Goal: Obtain resource: Obtain resource

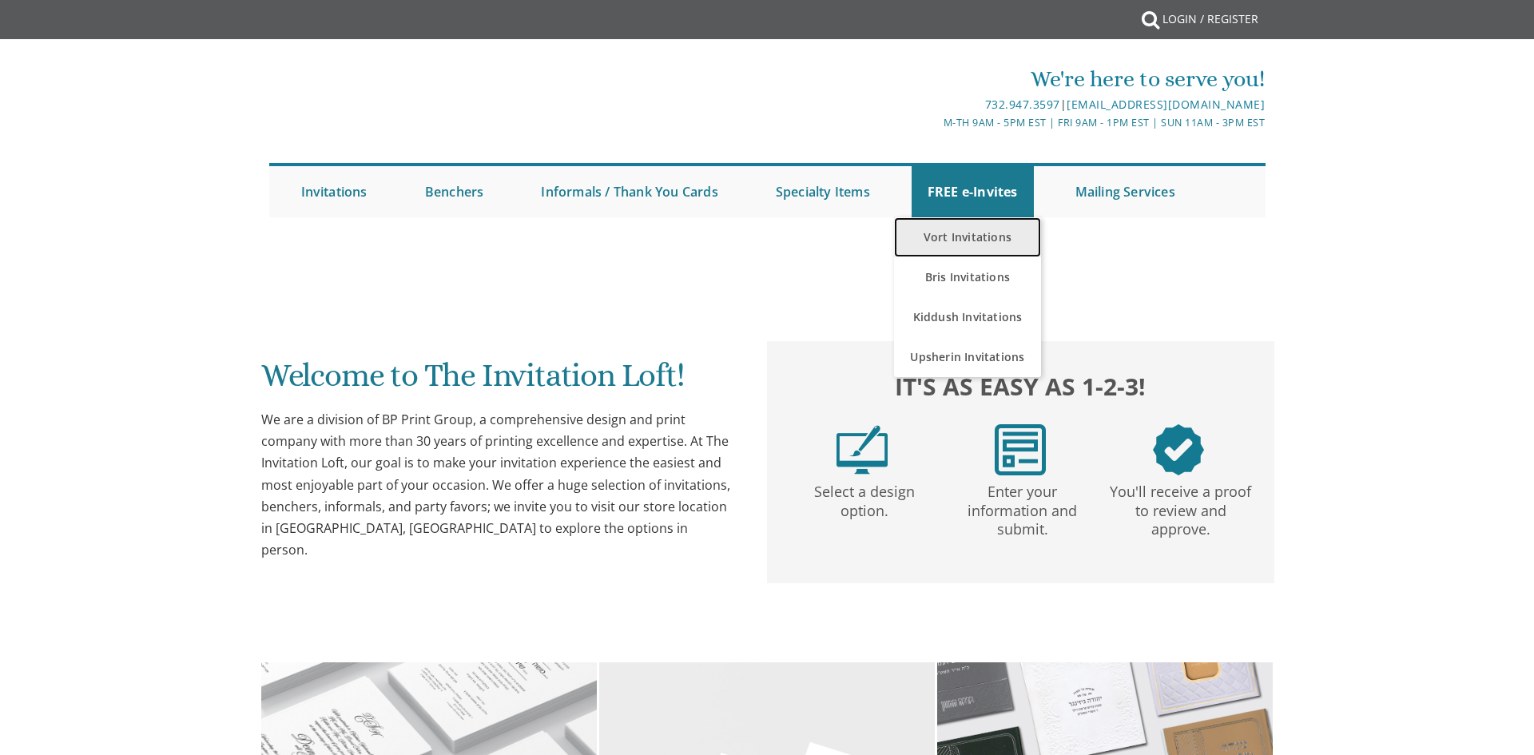
click at [955, 229] on link "Vort Invitations" at bounding box center [968, 237] width 148 height 40
click at [969, 240] on link "Vort Invitations" at bounding box center [968, 237] width 148 height 40
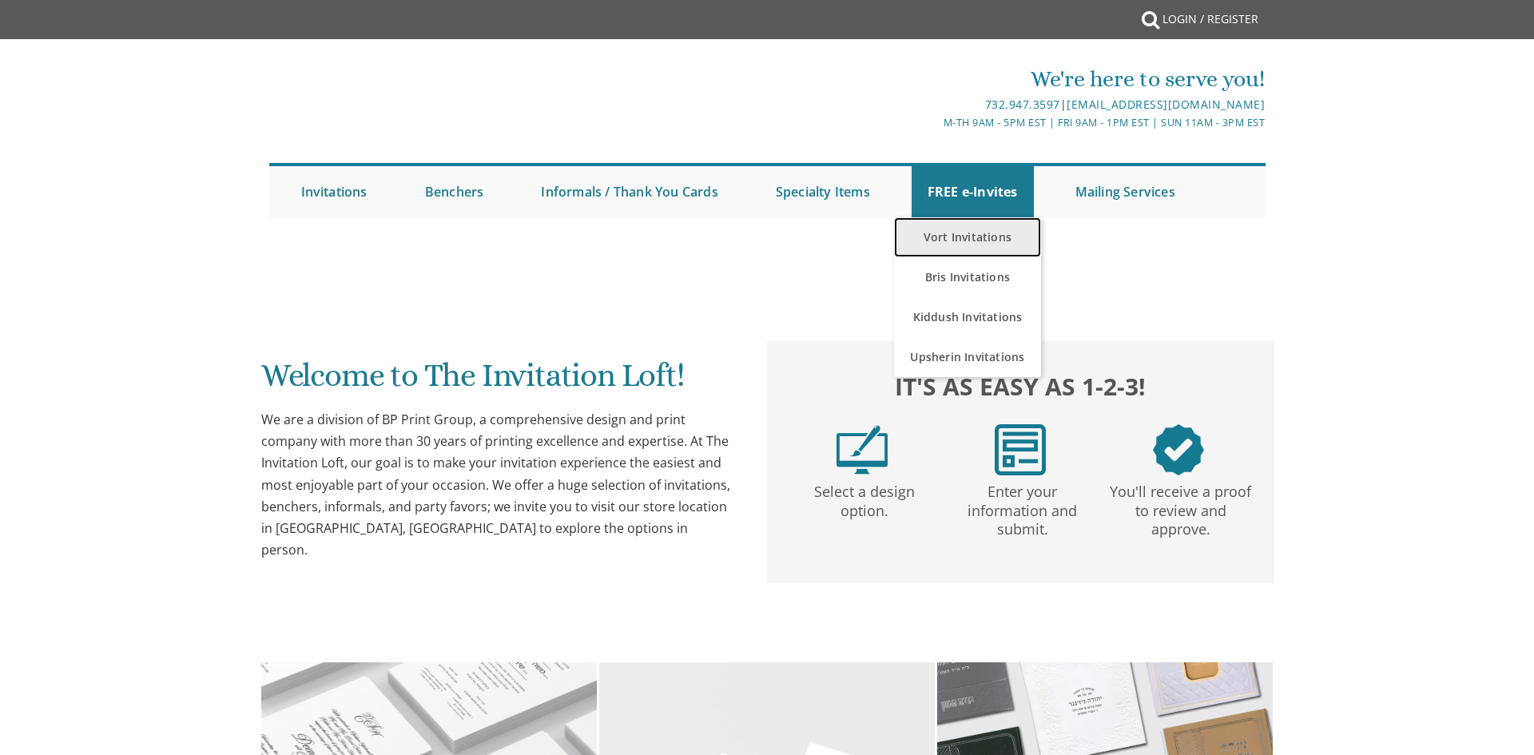
click at [969, 240] on link "Vort Invitations" at bounding box center [968, 237] width 148 height 40
click at [969, 241] on link "Vort Invitations" at bounding box center [968, 237] width 148 height 40
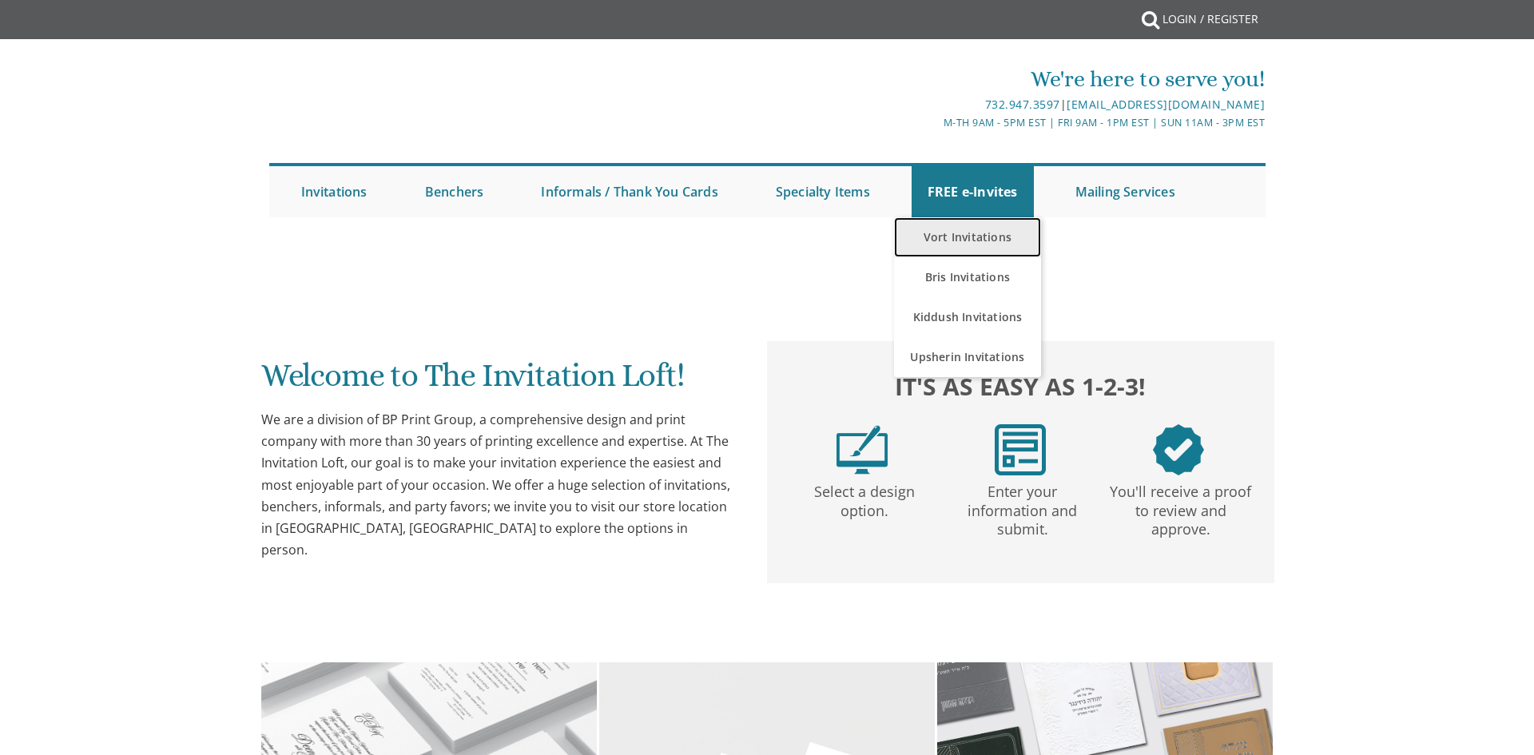
click at [955, 231] on link "Vort Invitations" at bounding box center [968, 237] width 148 height 40
click at [985, 244] on link "Vort Invitations" at bounding box center [968, 237] width 148 height 40
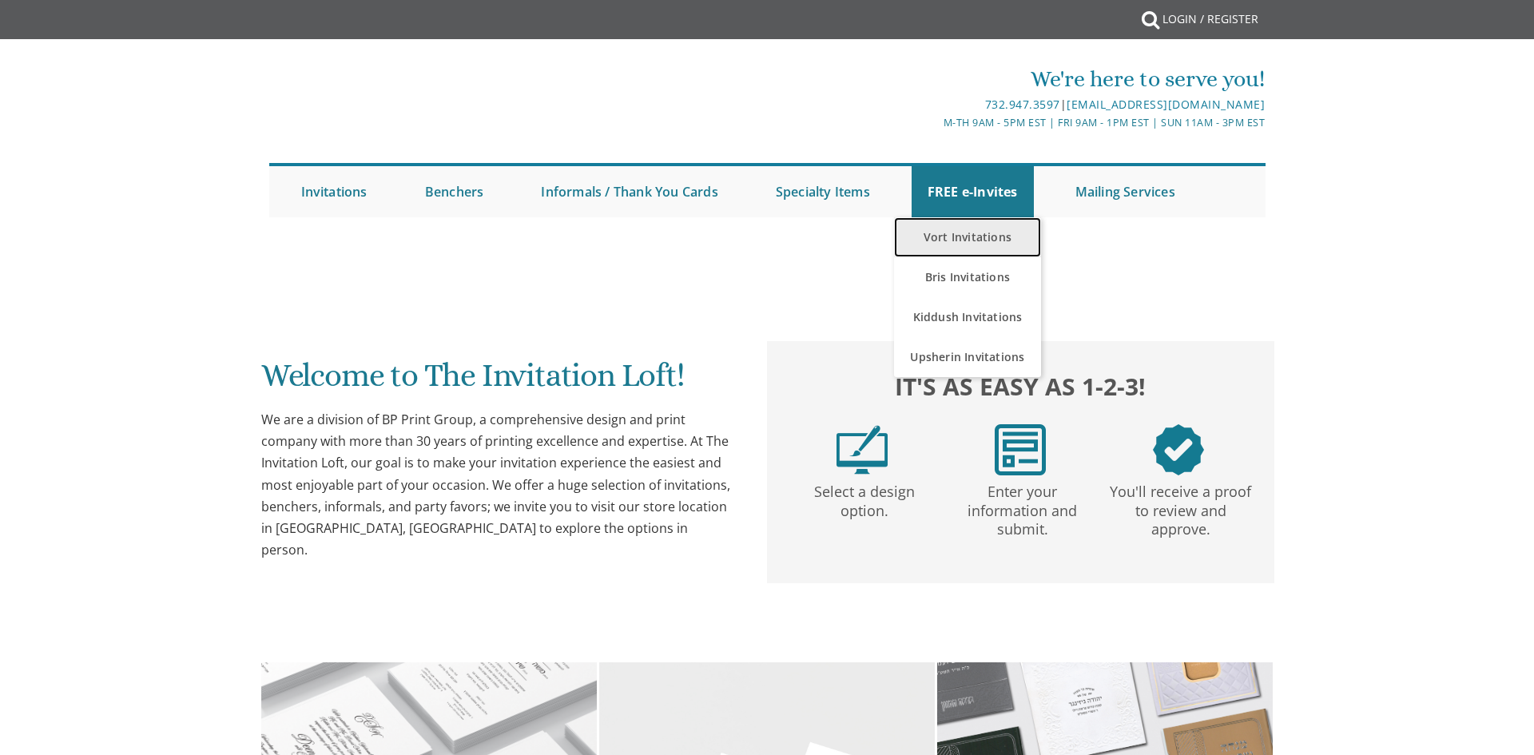
click at [985, 244] on link "Vort Invitations" at bounding box center [968, 237] width 148 height 40
click at [981, 237] on link "Vort Invitations" at bounding box center [968, 237] width 148 height 40
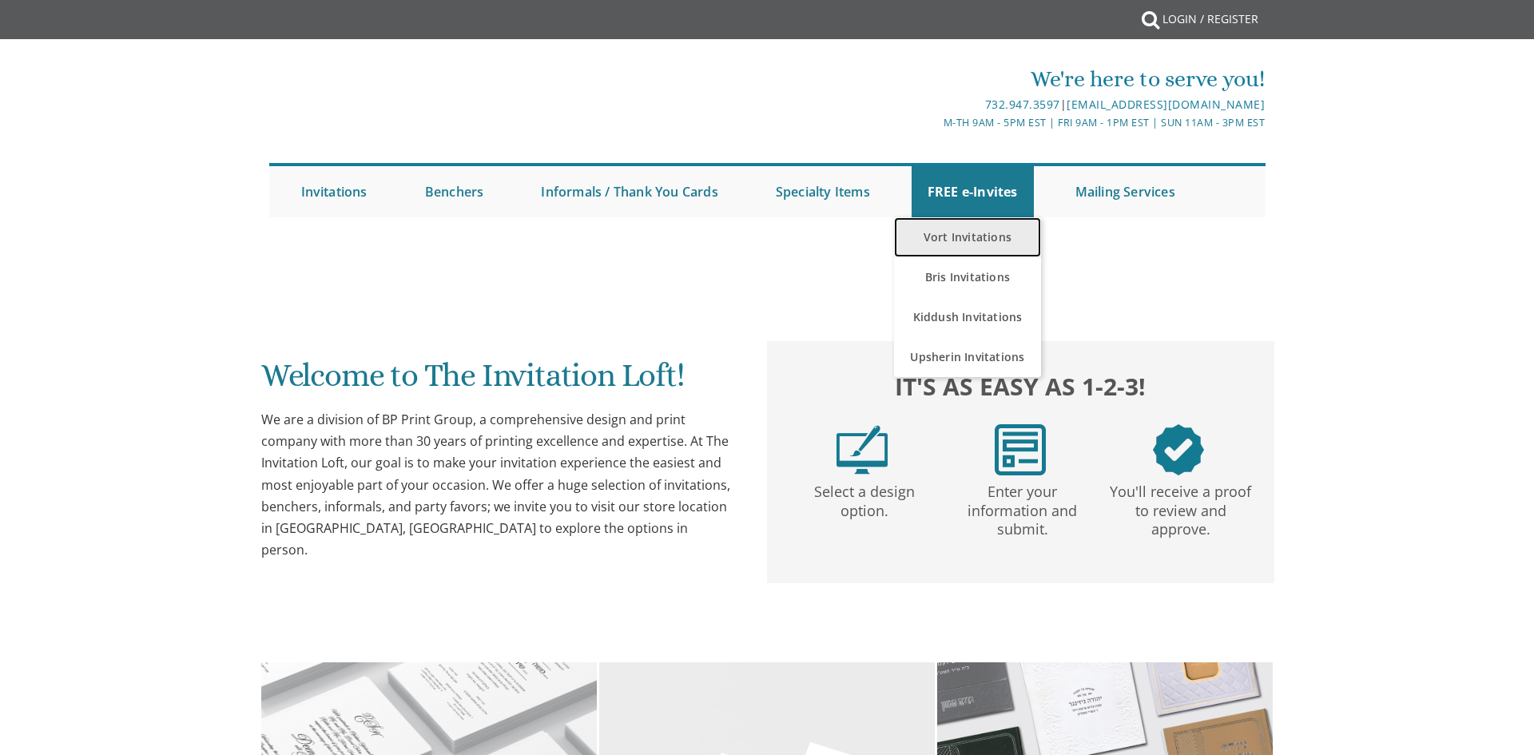
click at [981, 237] on link "Vort Invitations" at bounding box center [968, 237] width 148 height 40
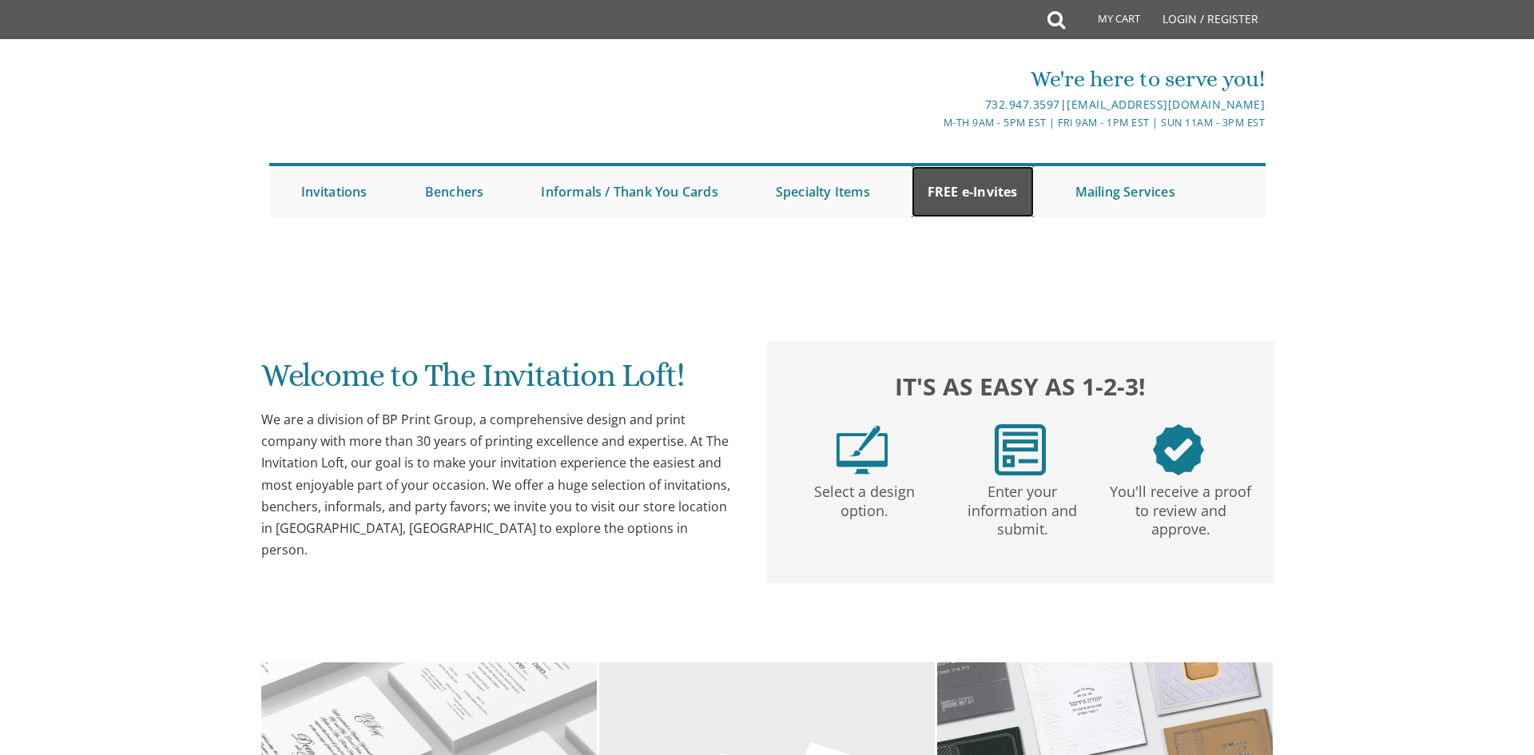
click at [989, 192] on link "FREE e-Invites" at bounding box center [973, 191] width 122 height 51
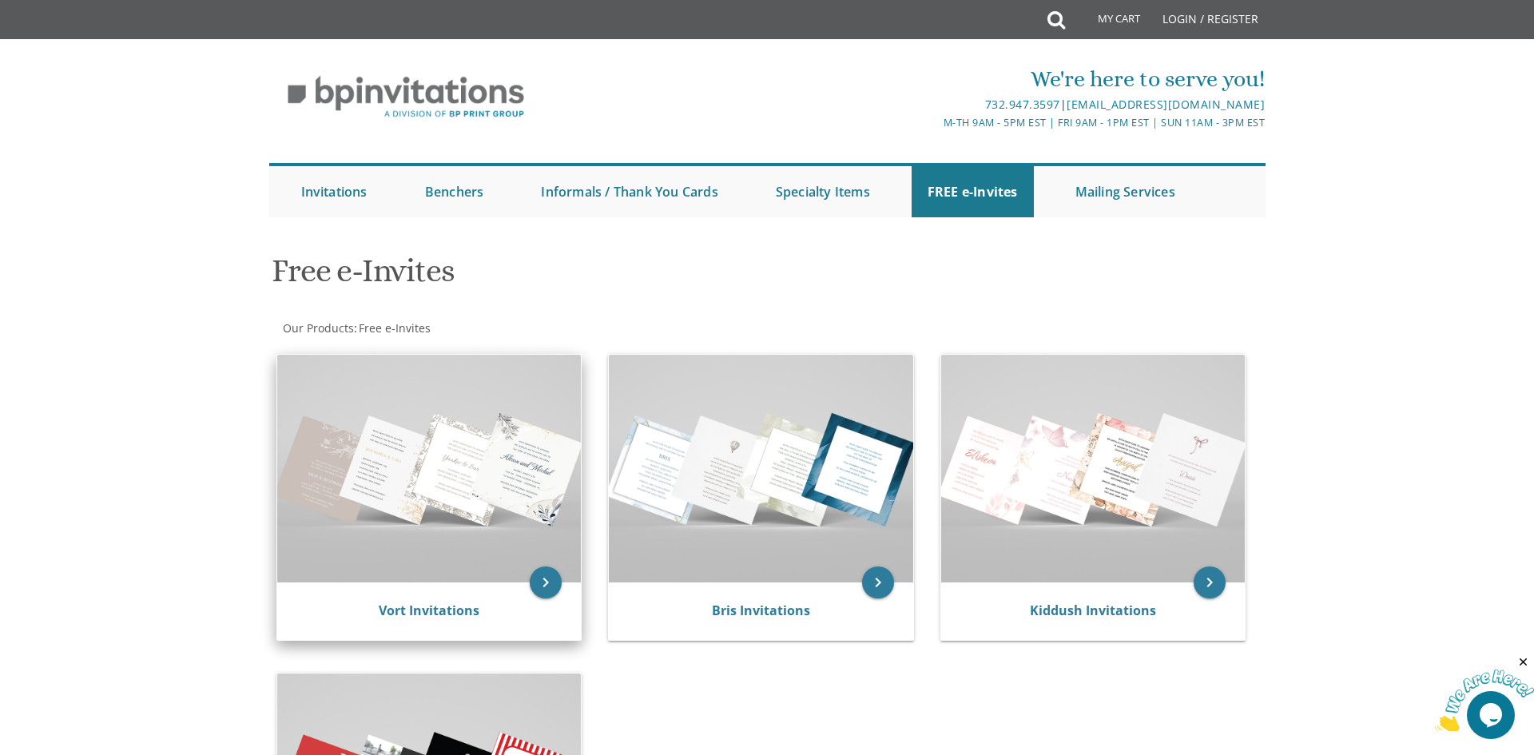
click at [439, 478] on img at bounding box center [429, 469] width 304 height 228
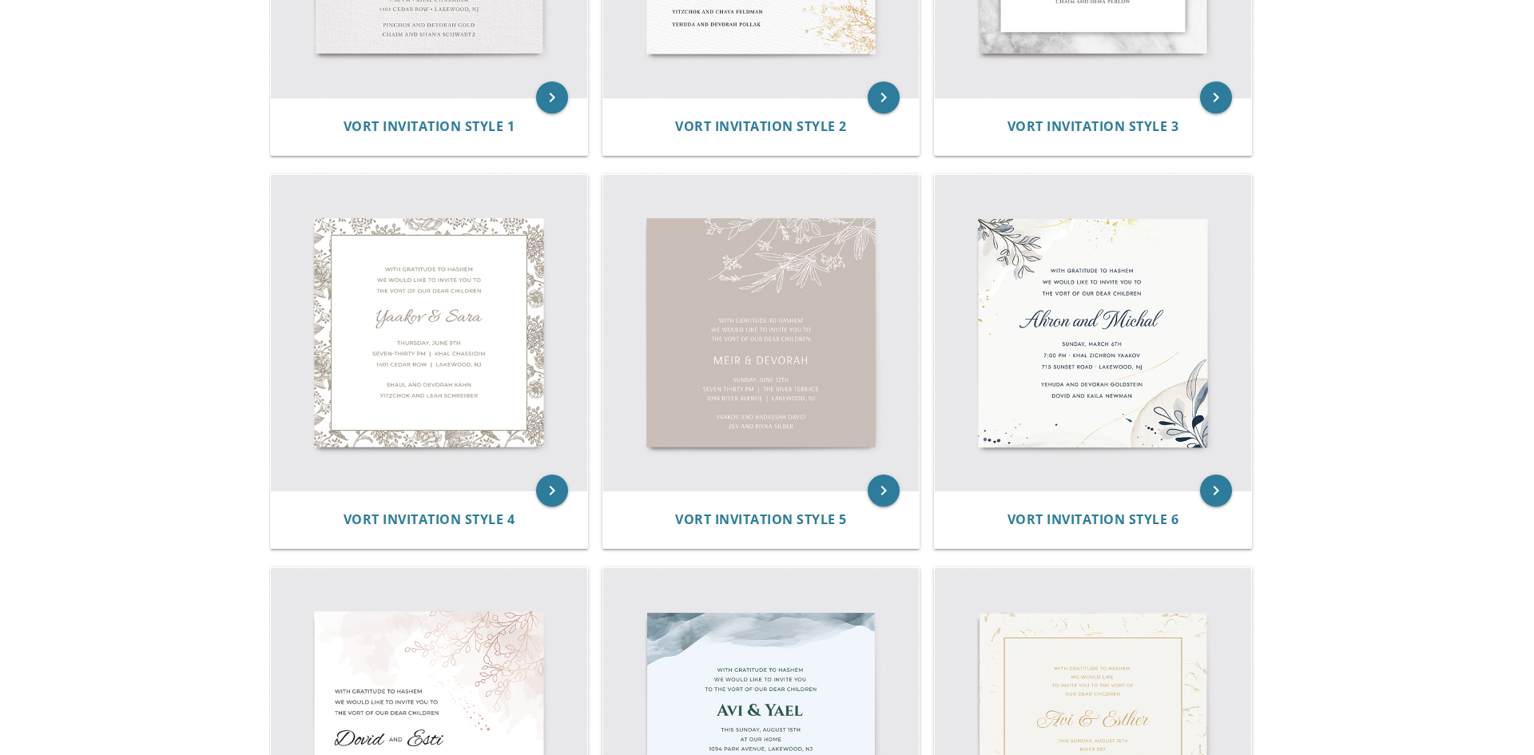
scroll to position [704, 0]
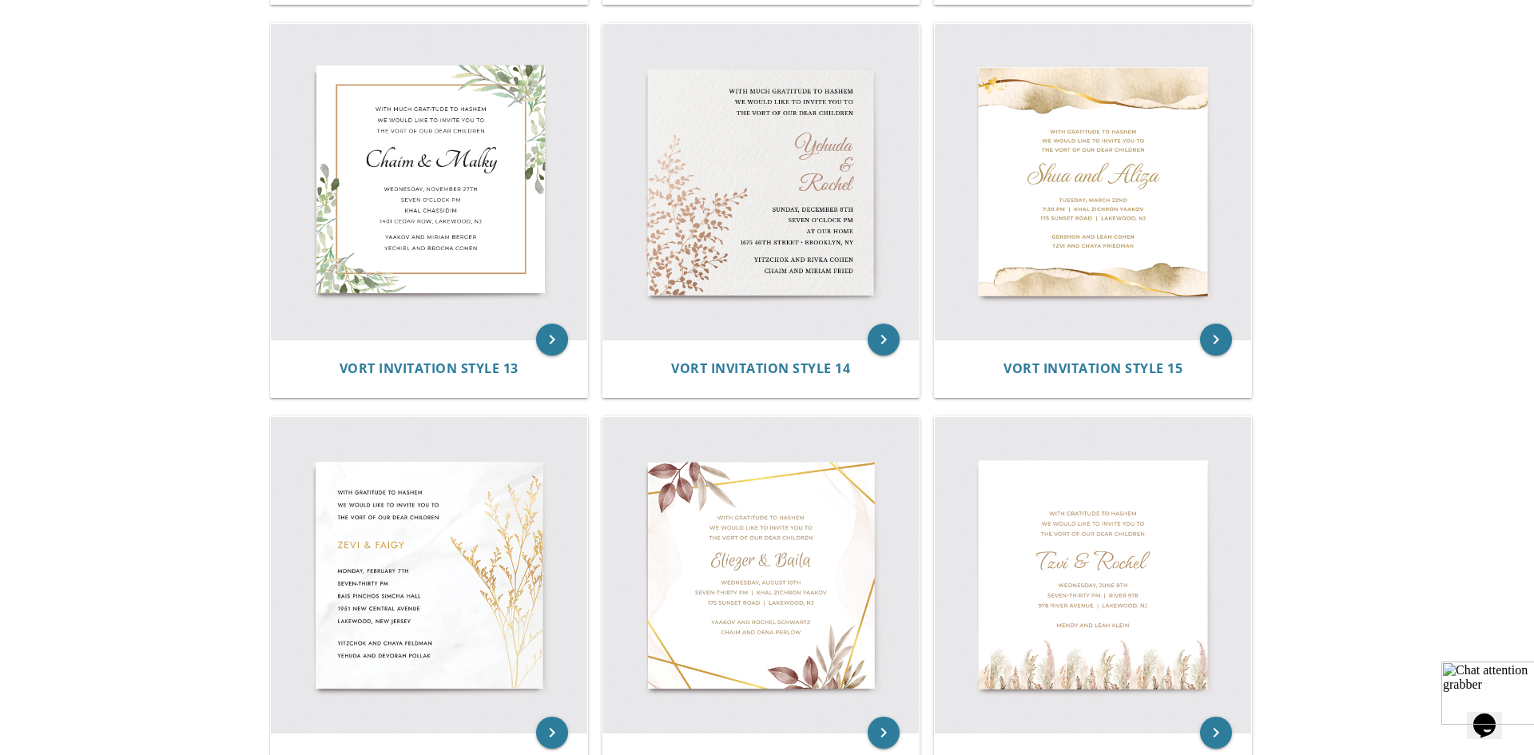
scroll to position [1916, 0]
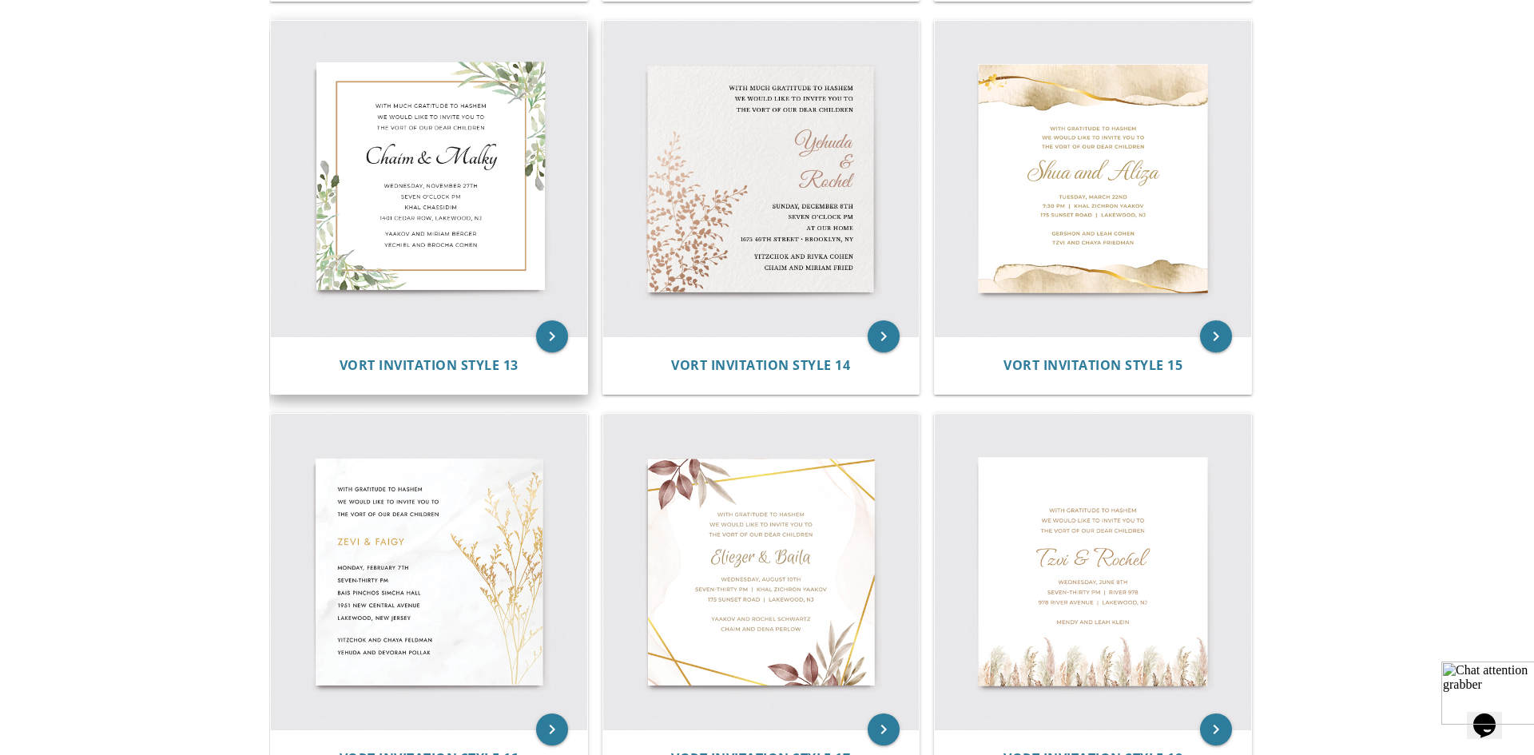
click at [460, 81] on img at bounding box center [429, 179] width 316 height 316
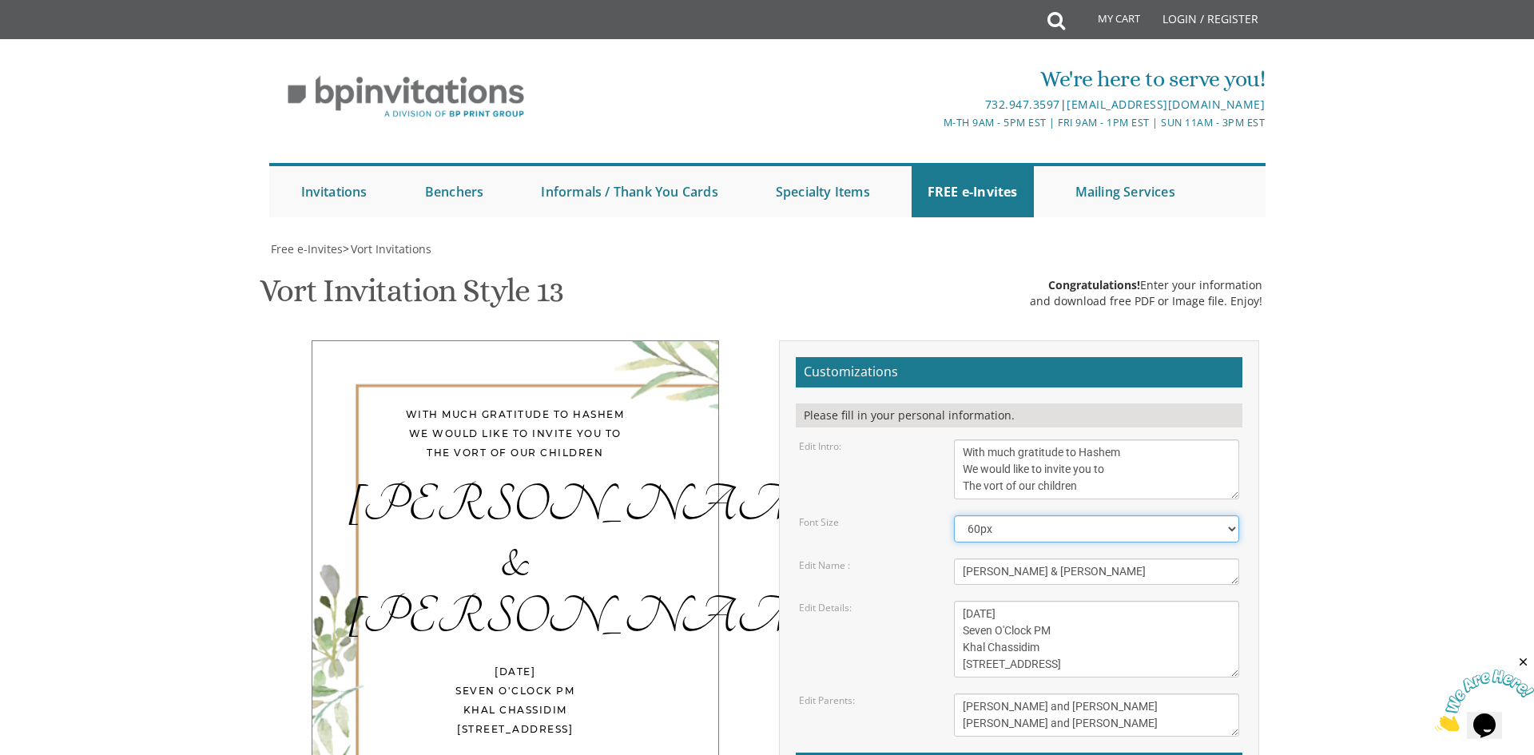
click at [1074, 529] on select "40px 50px 60px 70px 80px" at bounding box center [1097, 528] width 286 height 27
select select "40px"
click at [954, 515] on select "40px 50px 60px 70px 80px" at bounding box center [1097, 528] width 286 height 27
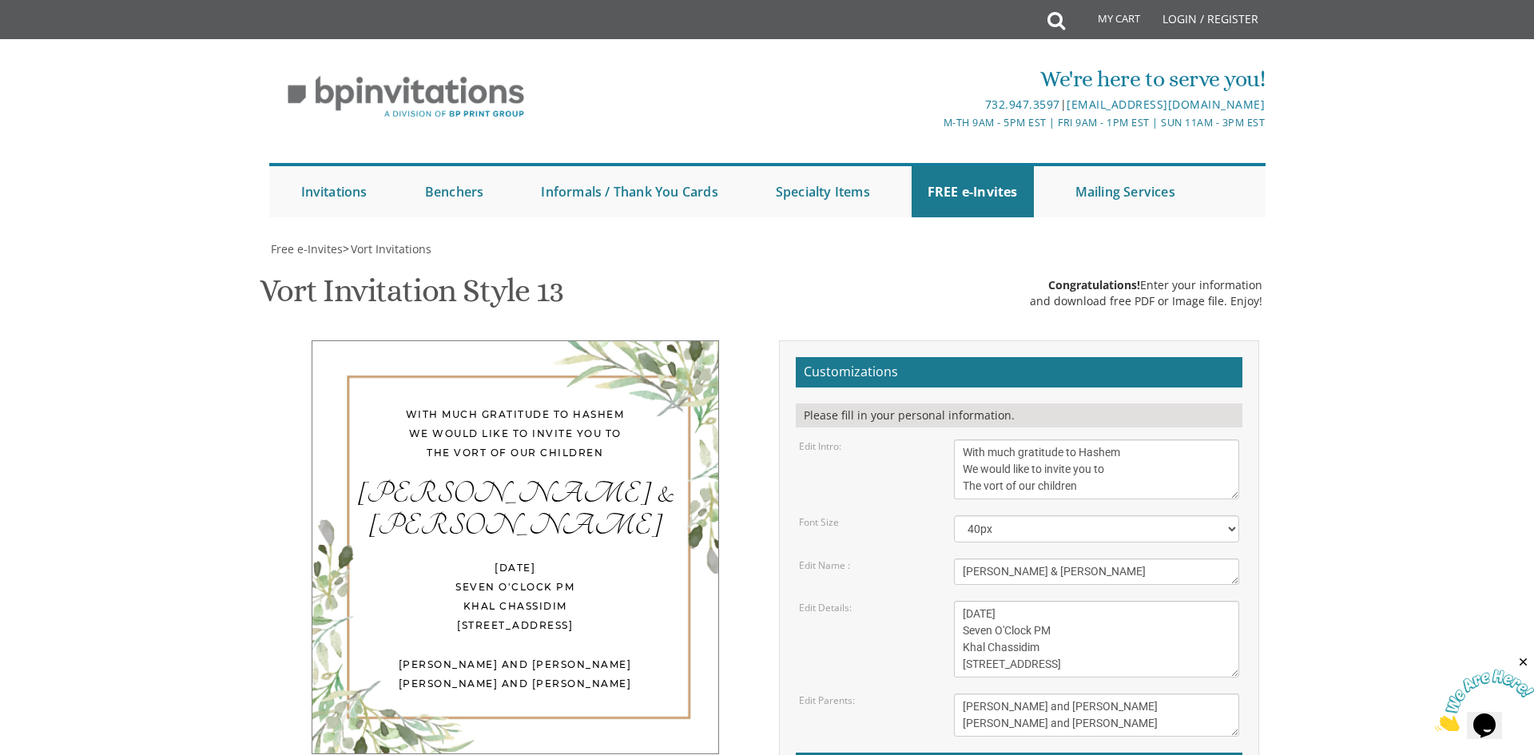
click at [1068, 571] on textarea "[PERSON_NAME] & [PERSON_NAME]" at bounding box center [1097, 572] width 286 height 26
type textarea "C"
type textarea "[PERSON_NAME] & [PERSON_NAME]"
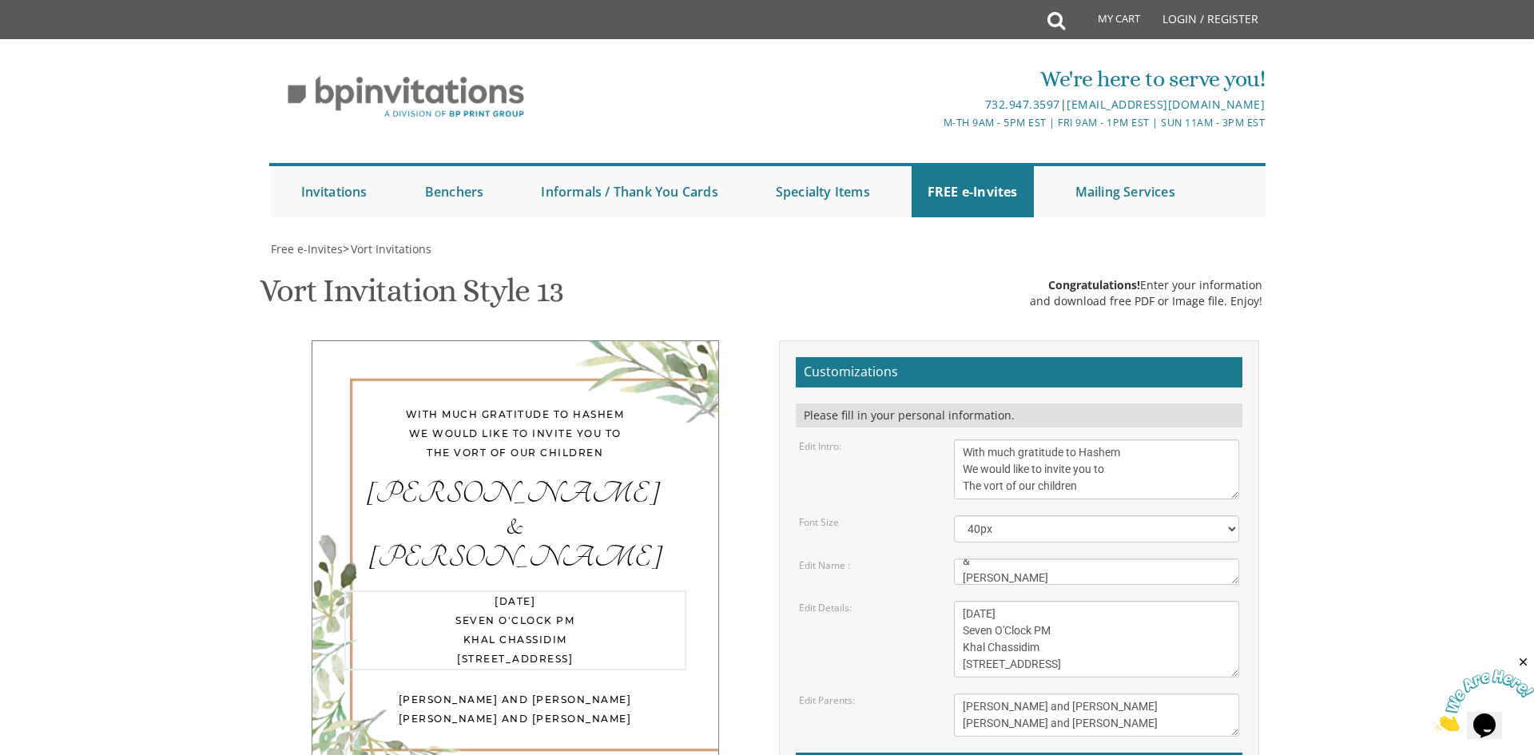
click at [1005, 609] on textarea "[DATE] Seven O'Clock PM Khal Chassidim [STREET_ADDRESS]" at bounding box center [1097, 639] width 286 height 77
click at [1050, 612] on textarea "[DATE] Seven O'Clock PM Khal Chassidim [STREET_ADDRESS]" at bounding box center [1097, 639] width 286 height 77
click at [1052, 614] on textarea "[DATE] Seven O'Clock PM Khal Chassidim [STREET_ADDRESS]" at bounding box center [1097, 639] width 286 height 77
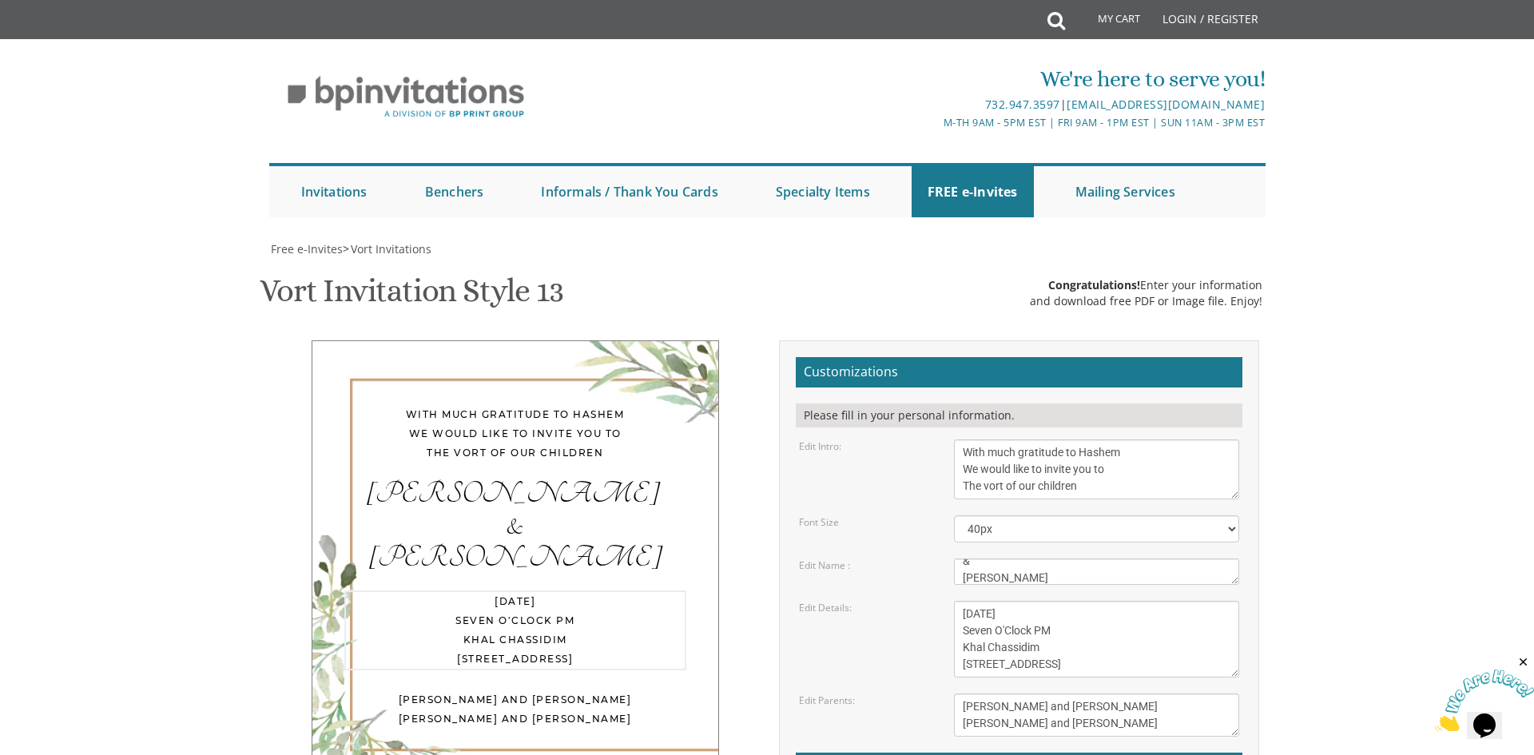
click at [1052, 614] on textarea "[DATE] Seven O'Clock PM Khal Chassidim [STREET_ADDRESS]" at bounding box center [1097, 639] width 286 height 77
click at [1006, 630] on textarea "[DATE] Seven O'Clock PM Khal Chassidim [STREET_ADDRESS]" at bounding box center [1097, 639] width 286 height 77
click at [994, 627] on textarea "[DATE] Seven O'Clock PM Khal Chassidim [STREET_ADDRESS]" at bounding box center [1097, 639] width 286 height 77
drag, startPoint x: 1064, startPoint y: 650, endPoint x: 951, endPoint y: 650, distance: 112.7
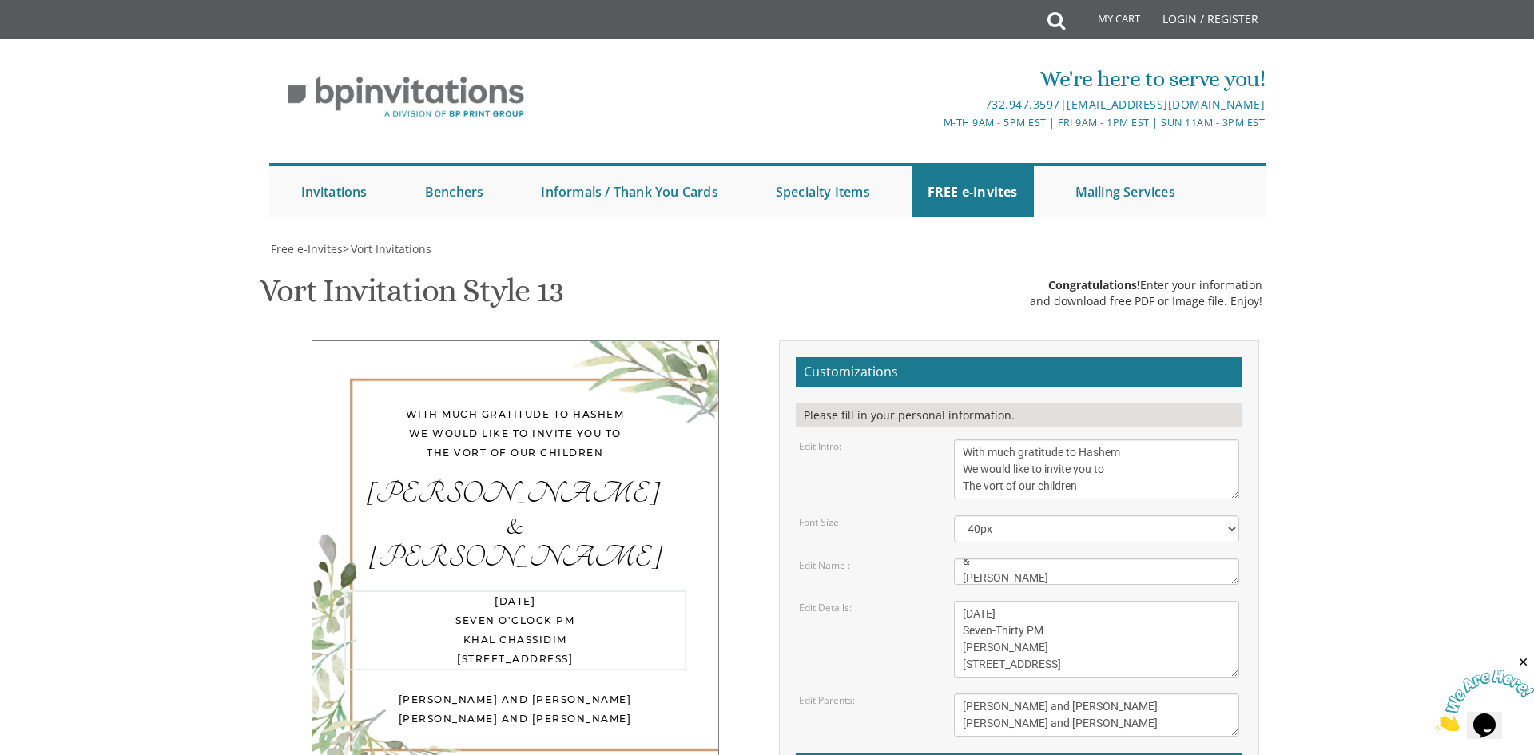
click at [951, 650] on div "[DATE] Seven O'Clock PM Khal Chassidim [STREET_ADDRESS]" at bounding box center [1097, 639] width 310 height 77
drag, startPoint x: 1044, startPoint y: 649, endPoint x: 960, endPoint y: 660, distance: 85.4
click at [960, 660] on textarea "[DATE] Seven O'Clock PM Khal Chassidim [STREET_ADDRESS]" at bounding box center [1097, 639] width 286 height 77
type textarea "[DATE] Seven-Thirty PM [STREET_ADDRESS]"
click at [1332, 416] on body "My Cart Total: View Cart Item(s) Submit My Cart Total: View Cart Item(s) Login …" at bounding box center [767, 665] width 1534 height 1331
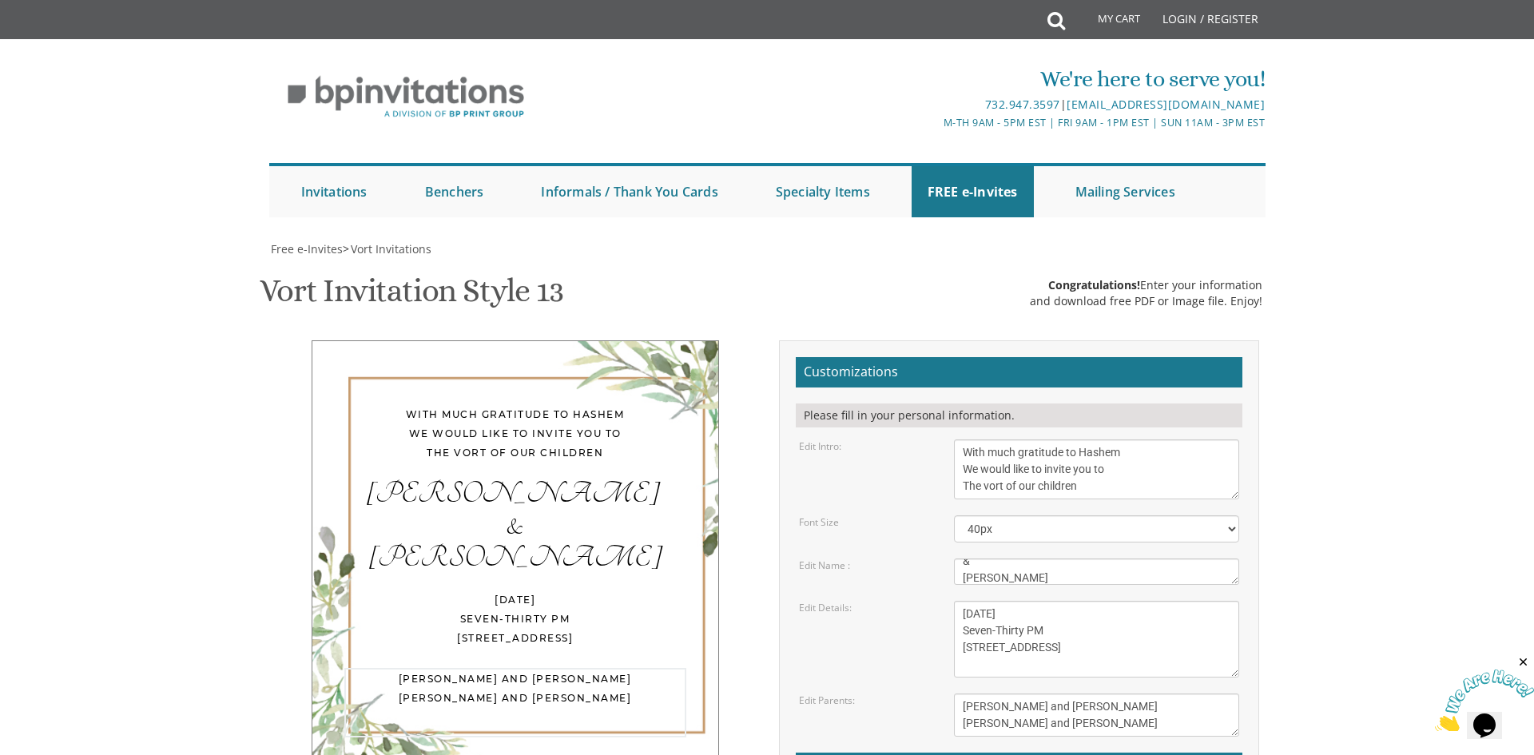
drag, startPoint x: 1142, startPoint y: 724, endPoint x: 881, endPoint y: 688, distance: 263.8
click at [881, 688] on form "Customizations Please fill in your personal information. Edit Intro: With much …" at bounding box center [1019, 617] width 447 height 521
type textarea "Yaacov and [PERSON_NAME] [PERSON_NAME] and [PERSON_NAME]"
click at [1533, 436] on body "My Cart Total: View Cart Item(s) Submit My Cart Total: View Cart Item(s) Login …" at bounding box center [767, 665] width 1534 height 1331
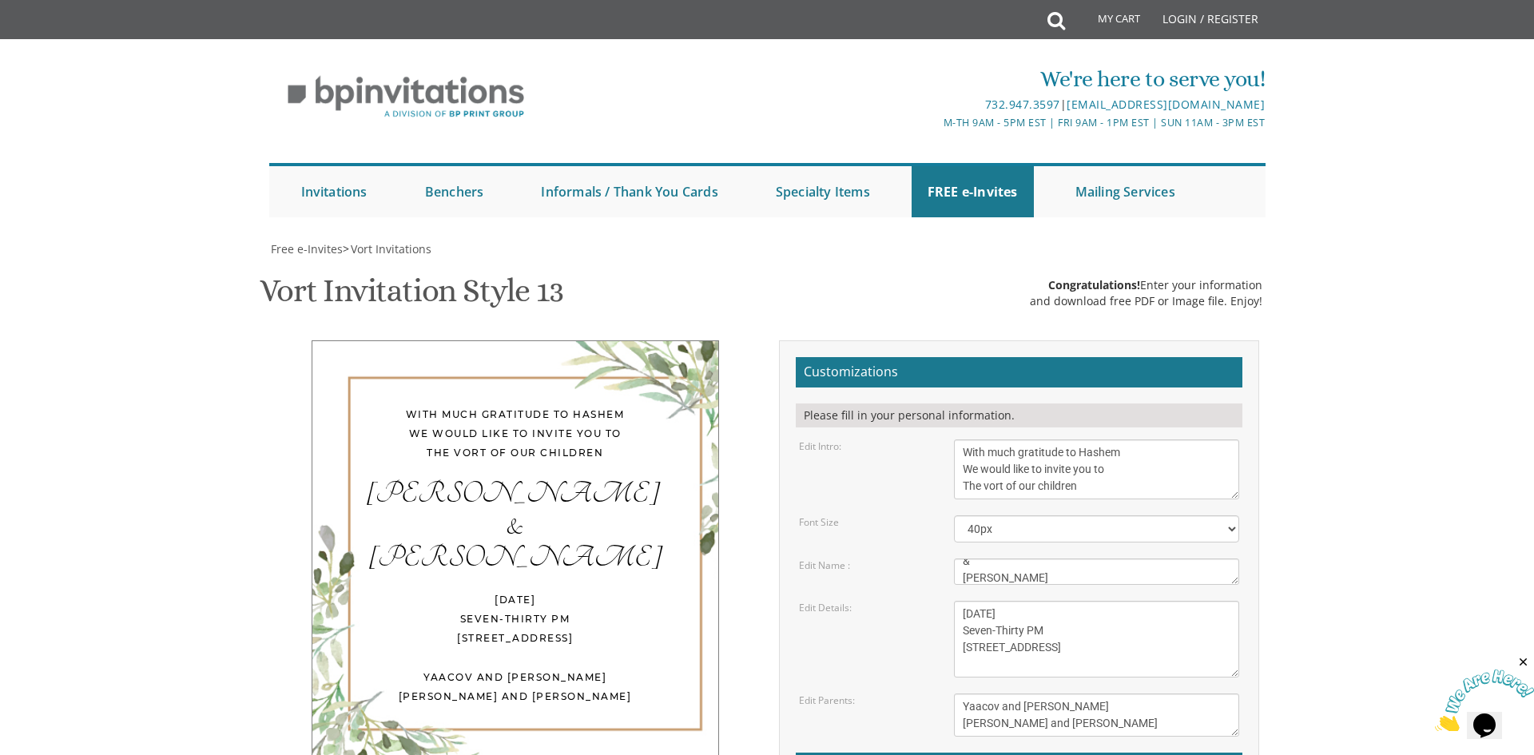
type input "[EMAIL_ADDRESS][DOMAIN_NAME]"
